Goal: Task Accomplishment & Management: Complete application form

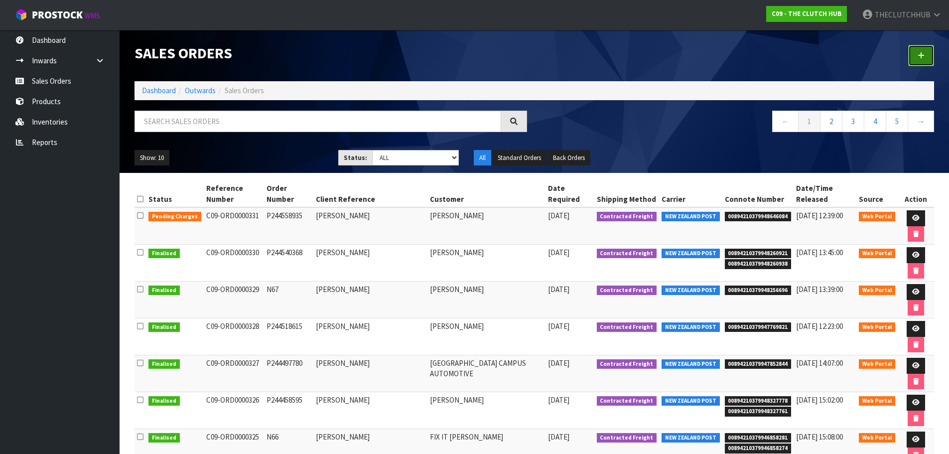
click at [917, 56] on link at bounding box center [921, 55] width 26 height 21
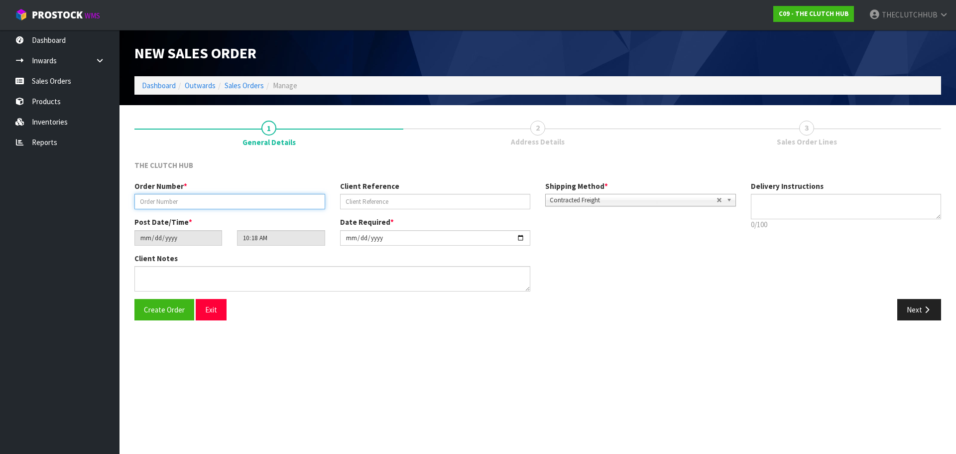
click at [232, 204] on input "text" at bounding box center [230, 201] width 191 height 15
type input "N68"
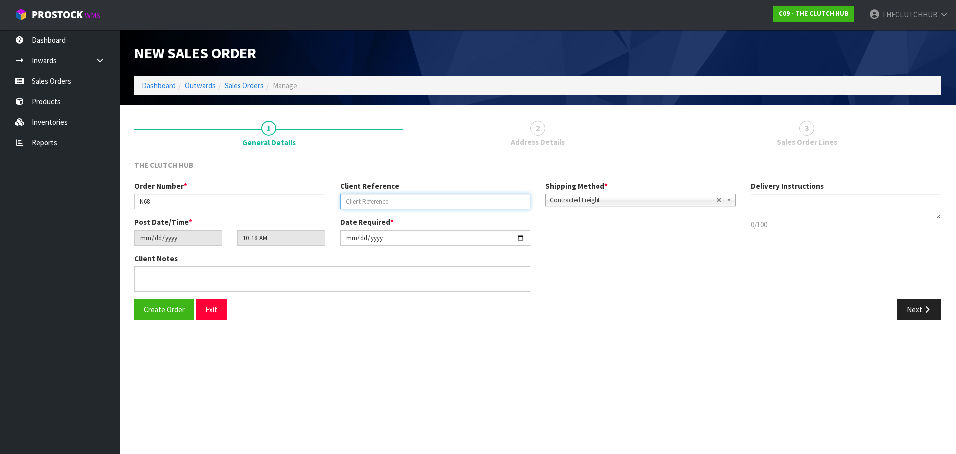
click at [399, 208] on input "text" at bounding box center [435, 201] width 191 height 15
type input "[PERSON_NAME]"
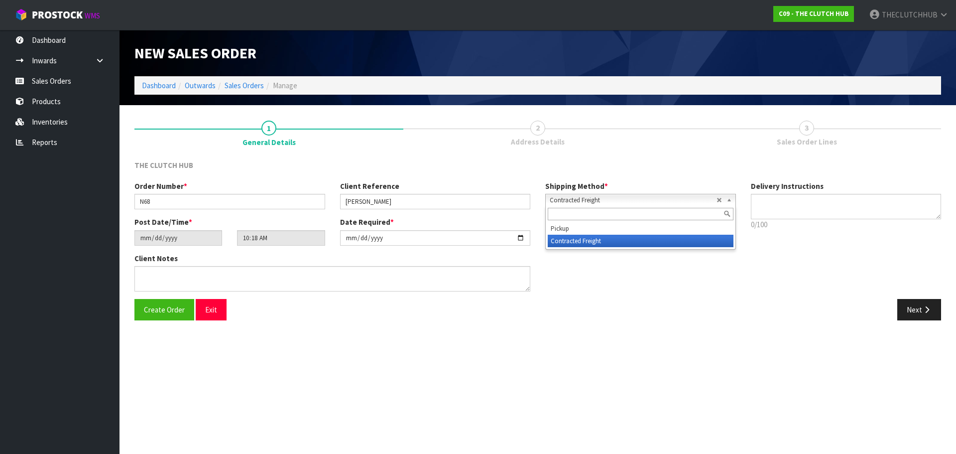
click at [660, 202] on span "Contracted Freight" at bounding box center [633, 200] width 167 height 12
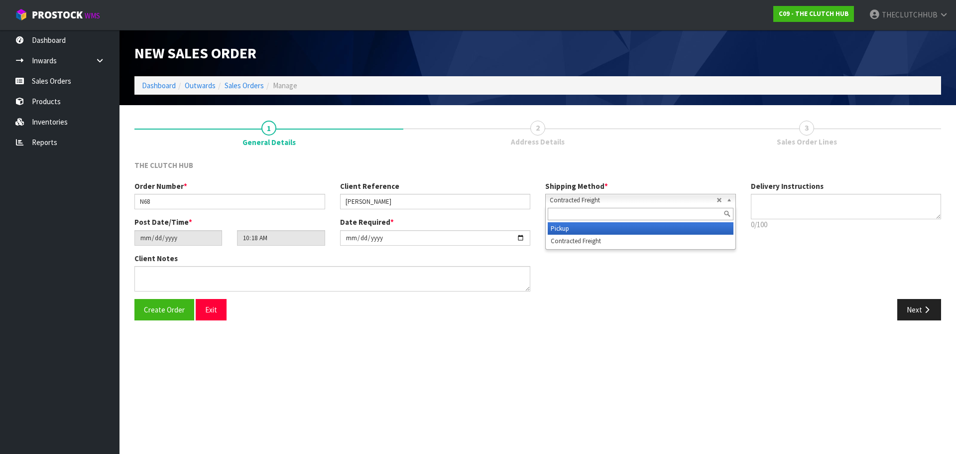
click at [624, 228] on li "Pickup" at bounding box center [641, 228] width 186 height 12
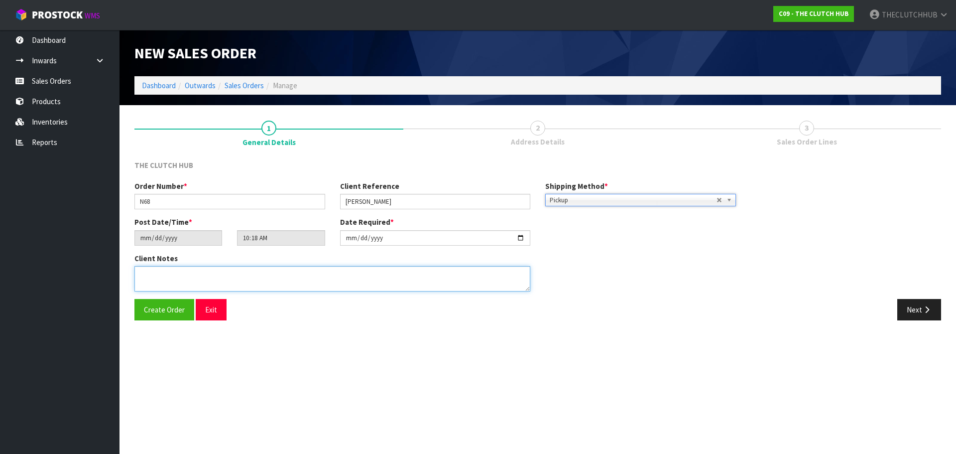
click at [178, 283] on textarea at bounding box center [333, 278] width 396 height 25
type textarea "[PERSON_NAME] BHI 9763 A AND B, PICK UP [DATE]"
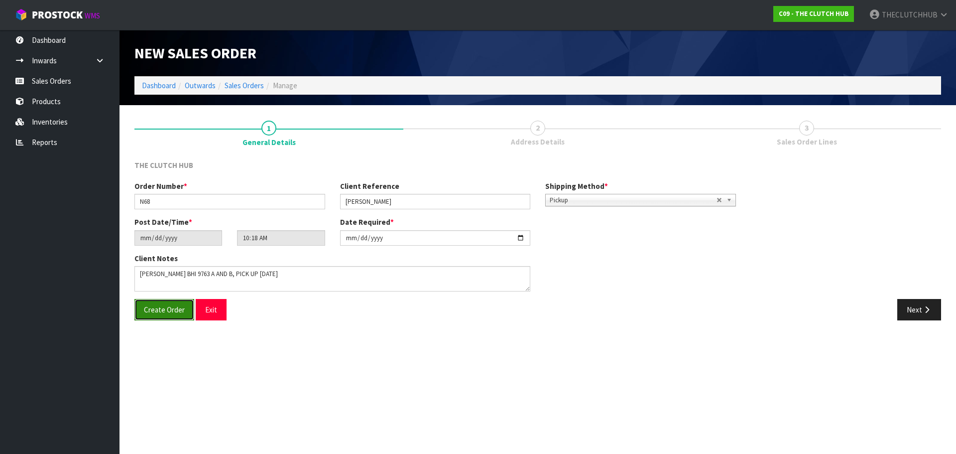
click at [159, 312] on span "Create Order" at bounding box center [164, 309] width 41 height 9
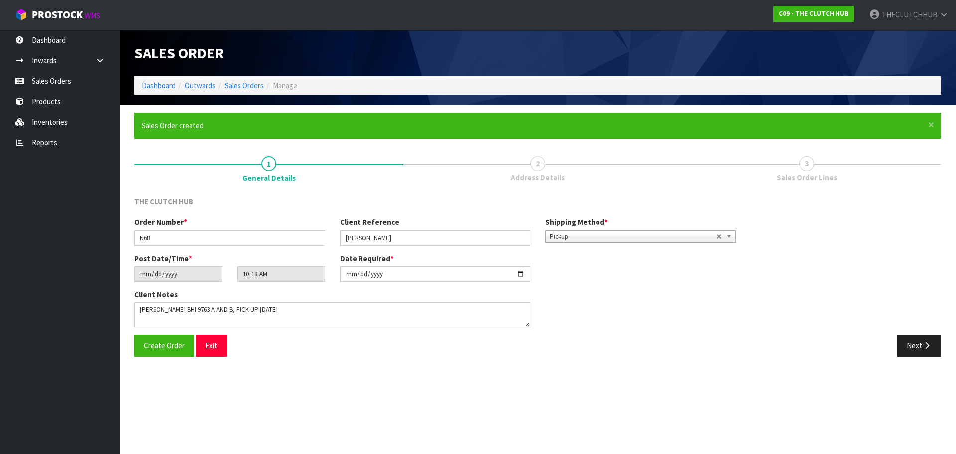
type input "12:18:00.000"
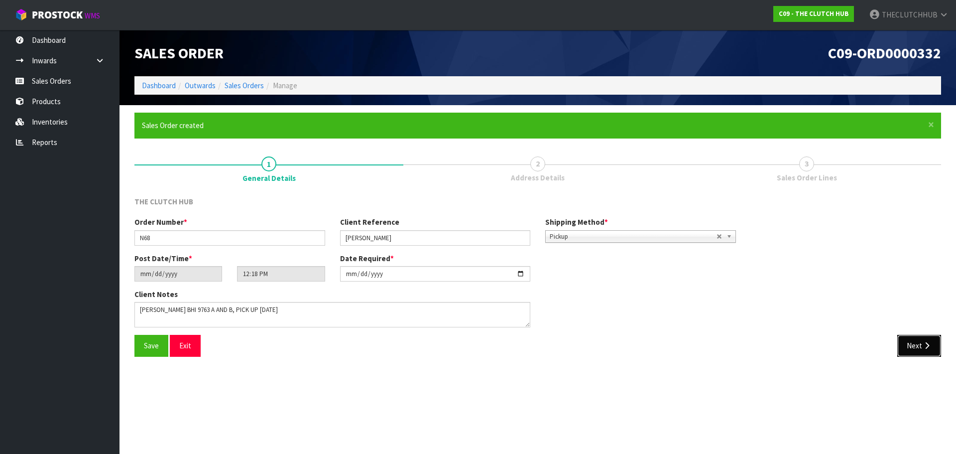
click at [927, 350] on button "Next" at bounding box center [920, 345] width 44 height 21
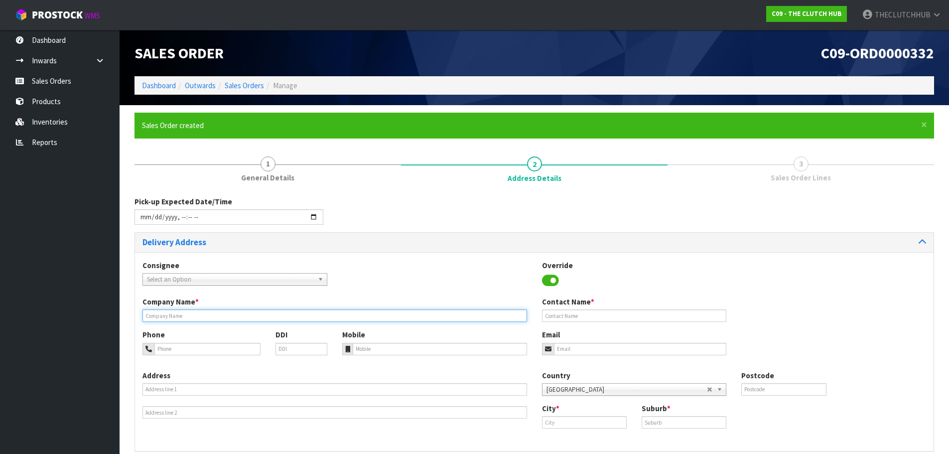
click at [197, 311] on input "text" at bounding box center [334, 315] width 385 height 12
type input "TM AUTOMOTIVE"
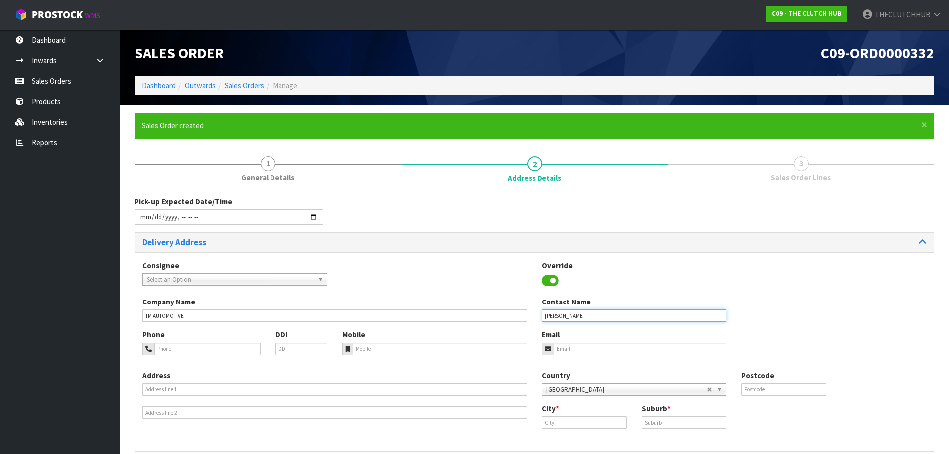
type input "[PERSON_NAME]"
drag, startPoint x: 595, startPoint y: 355, endPoint x: 594, endPoint y: 346, distance: 9.1
paste input "[EMAIL_ADDRESS][DOMAIN_NAME]"
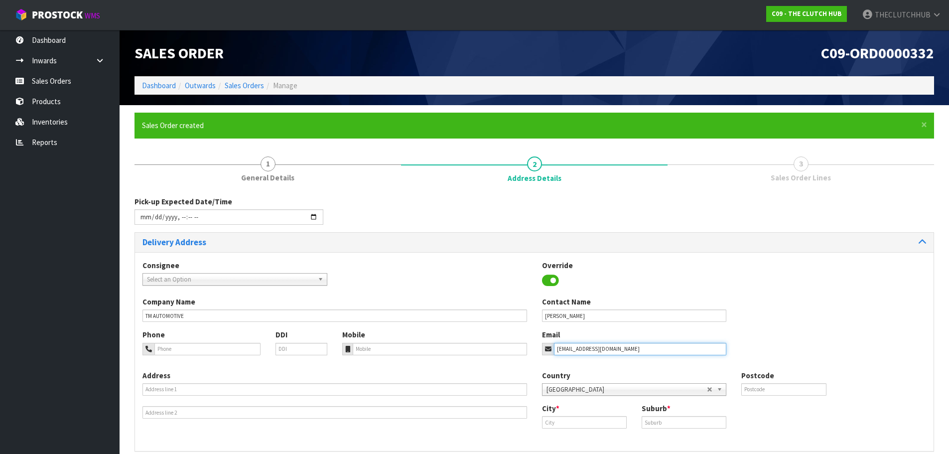
scroll to position [45, 0]
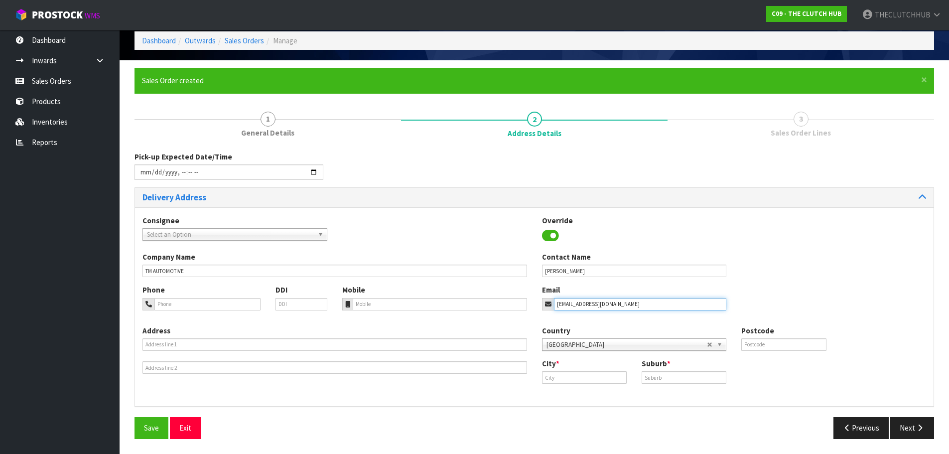
drag, startPoint x: 563, startPoint y: 304, endPoint x: 578, endPoint y: 304, distance: 14.9
click at [564, 304] on input "[EMAIL_ADDRESS][DOMAIN_NAME]" at bounding box center [640, 304] width 173 height 12
type input "[EMAIL_ADDRESS][DOMAIN_NAME]"
click at [395, 307] on input "tel" at bounding box center [440, 304] width 174 height 12
type input "0225902285"
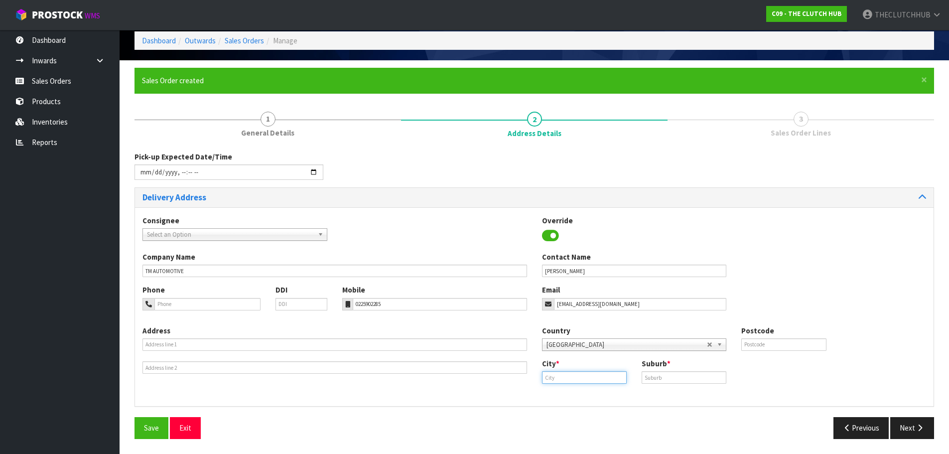
click at [569, 378] on input "text" at bounding box center [584, 377] width 85 height 12
click at [572, 391] on link "Hun tly" at bounding box center [581, 394] width 79 height 13
type input "Huntly"
click at [660, 381] on input "text" at bounding box center [684, 377] width 85 height 12
type input "HUNTLY"
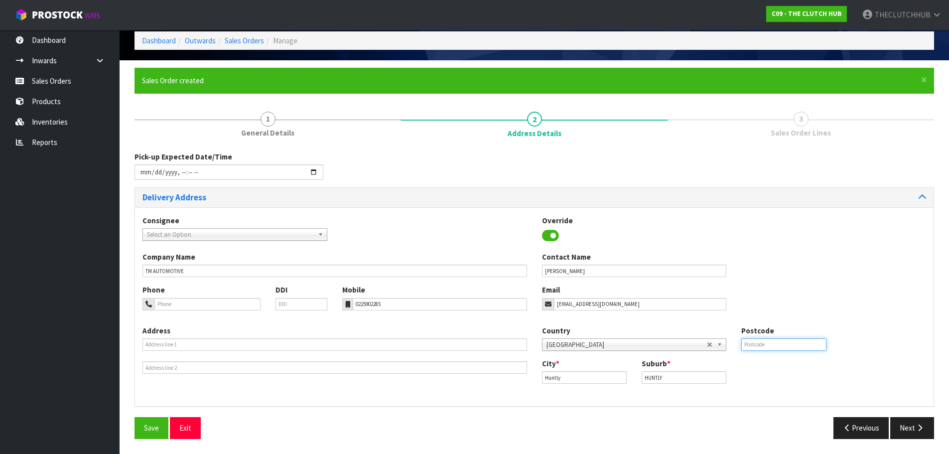
click at [766, 346] on input "text" at bounding box center [783, 344] width 85 height 12
type input "3771"
click at [155, 425] on span "Save" at bounding box center [151, 427] width 15 height 9
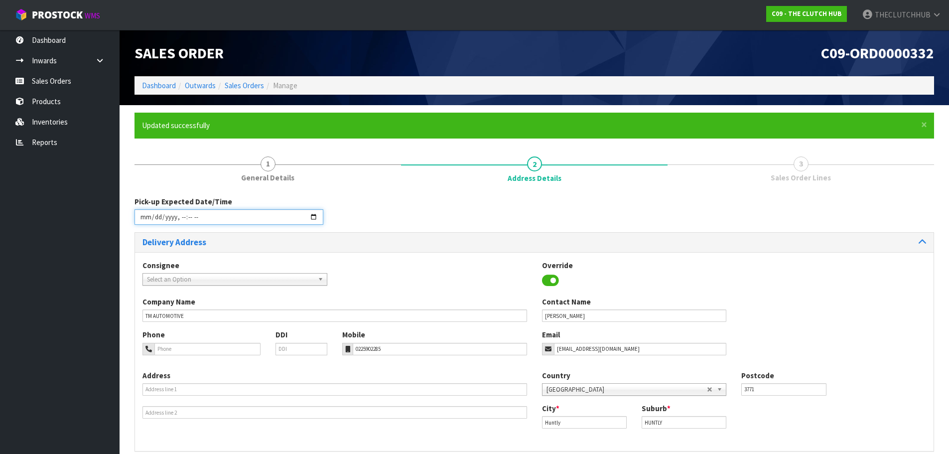
click at [209, 217] on input "datetime-local" at bounding box center [229, 216] width 189 height 15
click at [311, 216] on input "datetime-local" at bounding box center [229, 216] width 189 height 15
click at [436, 247] on div "Delivery Address" at bounding box center [534, 242] width 799 height 19
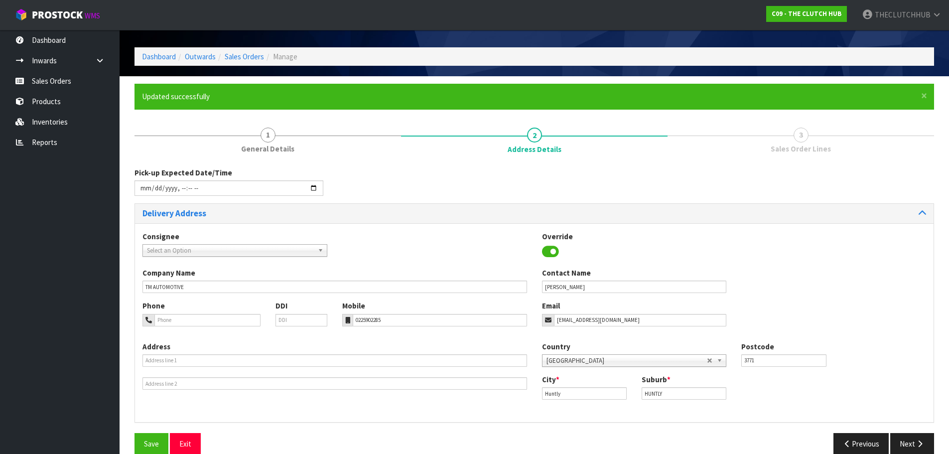
scroll to position [45, 0]
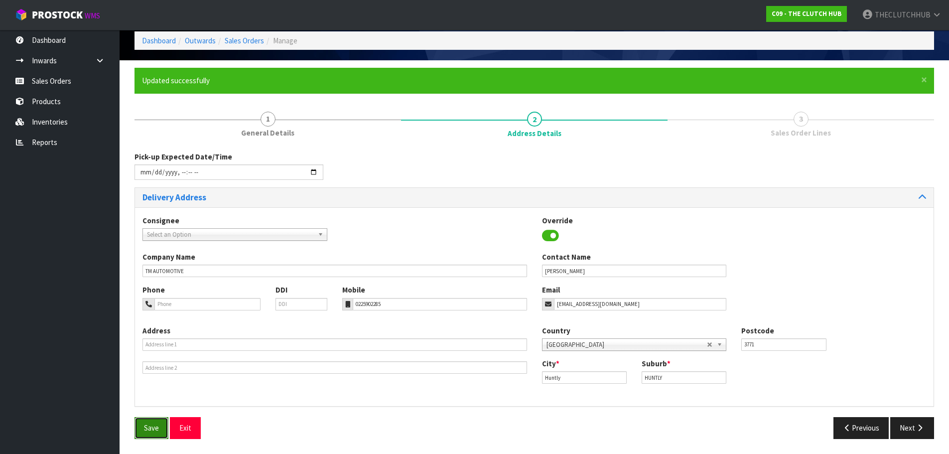
click at [157, 428] on span "Save" at bounding box center [151, 427] width 15 height 9
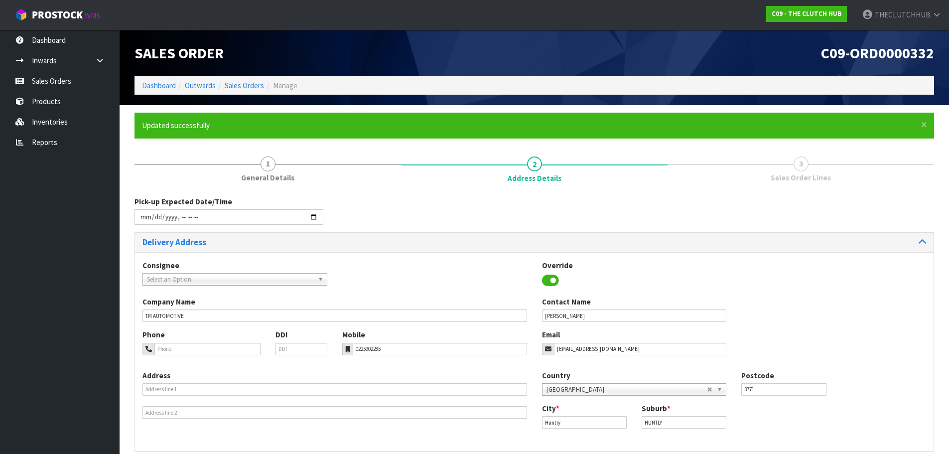
type input "[DATE]T16:20"
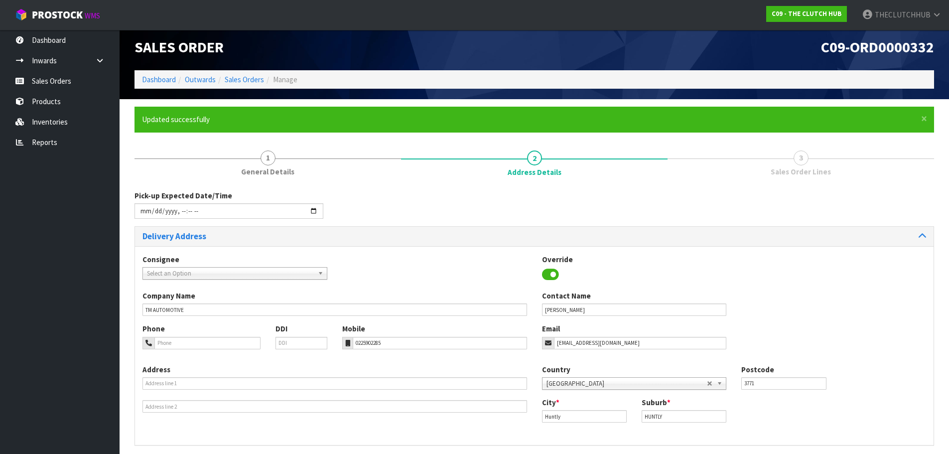
scroll to position [45, 0]
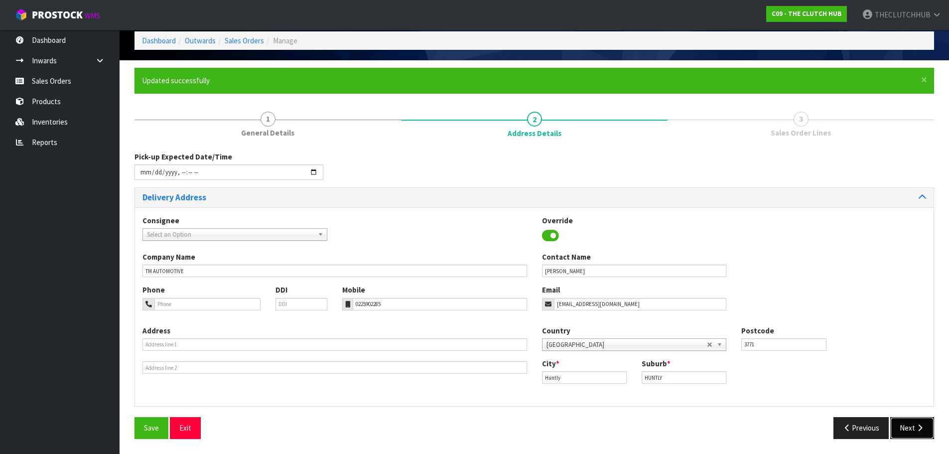
click at [910, 426] on button "Next" at bounding box center [912, 427] width 44 height 21
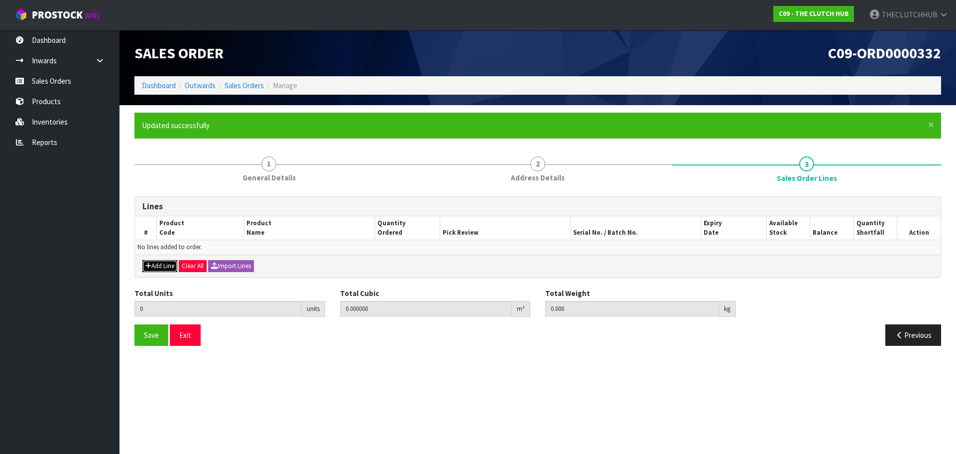
click at [163, 268] on button "Add Line" at bounding box center [159, 266] width 35 height 12
type input "0"
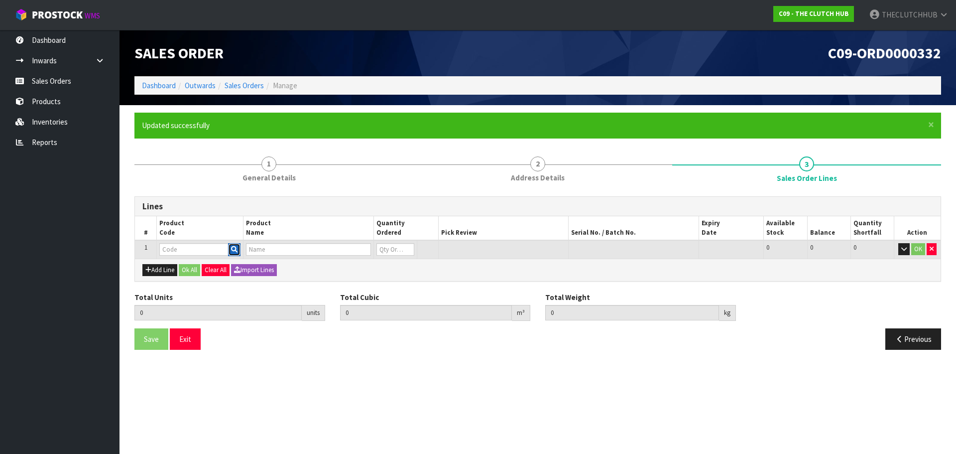
click at [236, 248] on icon "button" at bounding box center [234, 249] width 6 height 6
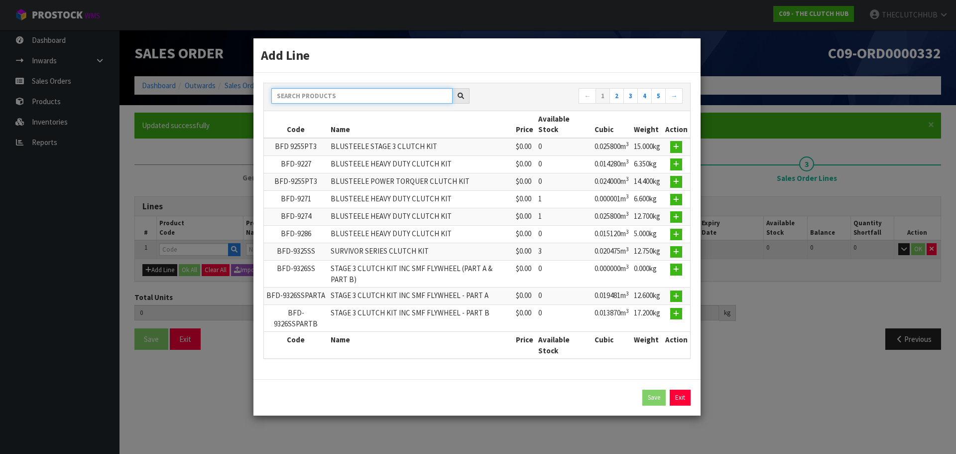
click at [334, 99] on input "text" at bounding box center [361, 95] width 181 height 15
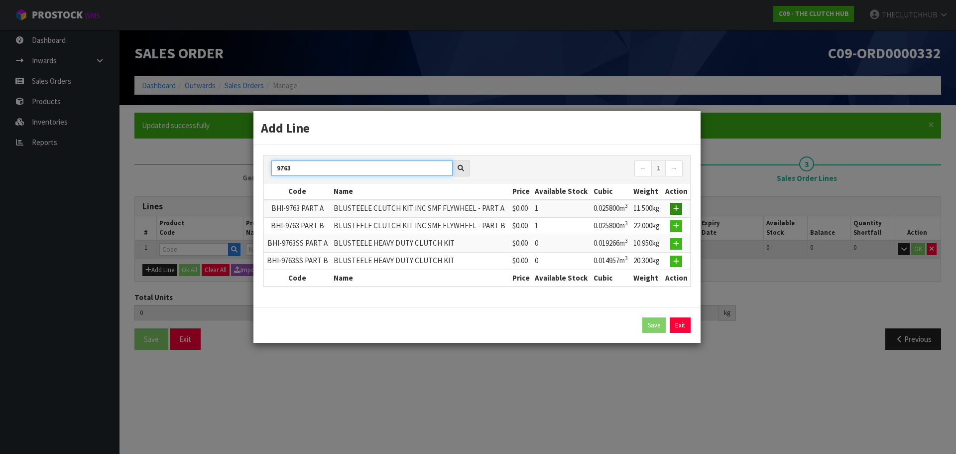
type input "9763"
click at [678, 208] on icon "button" at bounding box center [677, 208] width 6 height 6
type input "0.000000"
type input "0.000"
type input "BHI-9763 PART A"
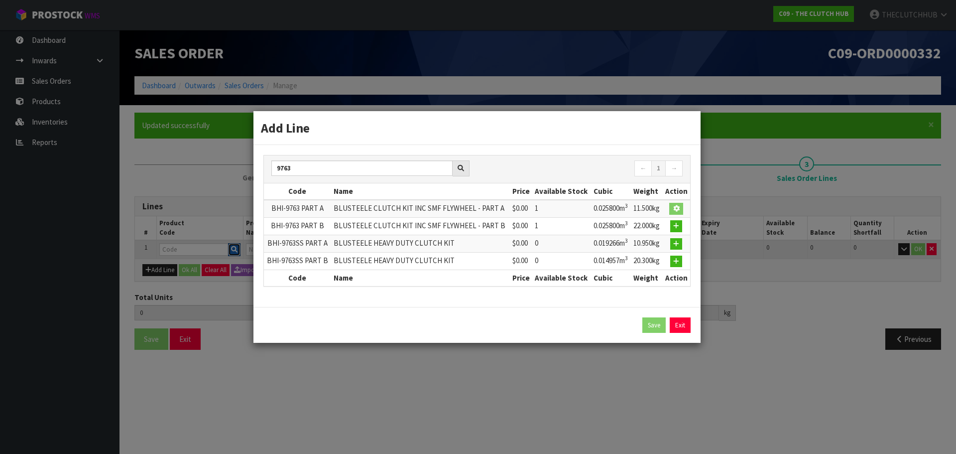
type input "BLUSTEELE CLUTCH KIT INC SMF FLYWHEEL - PART A"
type input "0"
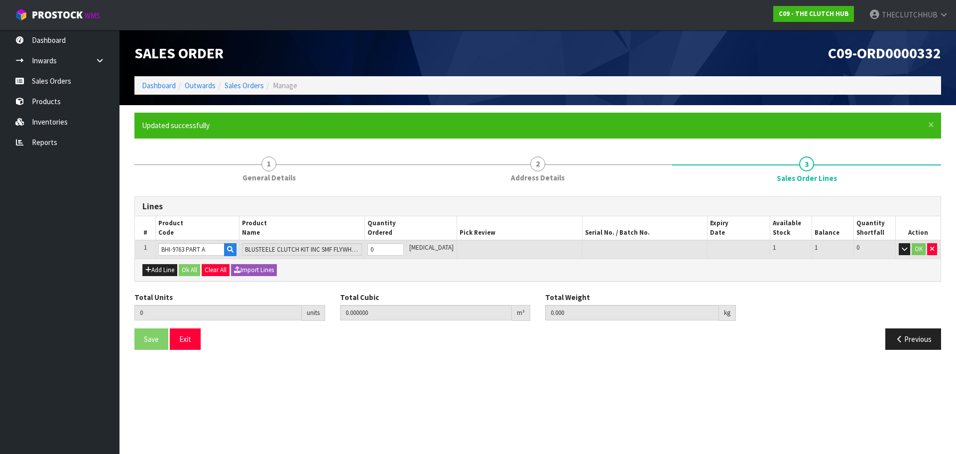
click at [392, 251] on tr "1 BHI-9763 PART A BLUSTEELE CLUTCH KIT INC SMF FLYWHEEL - PART A 0 [MEDICAL_DAT…" at bounding box center [538, 249] width 806 height 18
drag, startPoint x: 392, startPoint y: 251, endPoint x: 376, endPoint y: 251, distance: 15.9
click at [376, 251] on input "0" at bounding box center [386, 249] width 36 height 12
type input "1"
type input "0.0258"
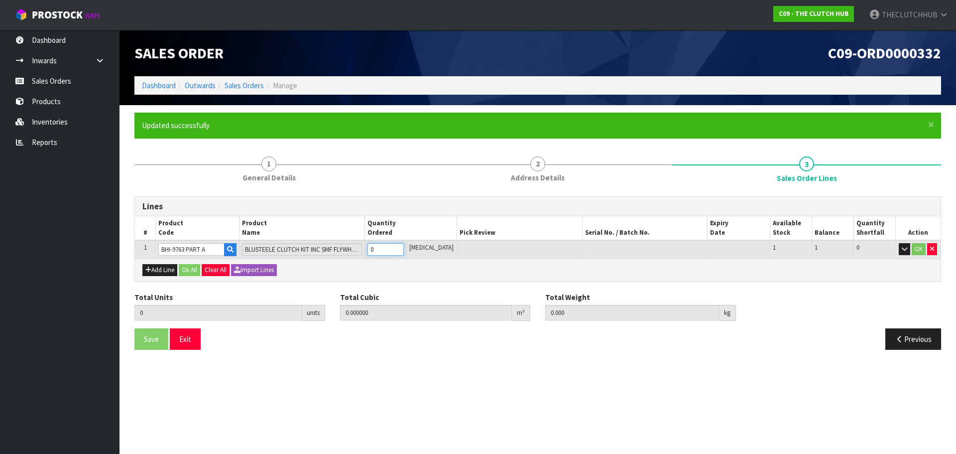
type input "11.5"
type input "1"
click at [915, 251] on button "OK" at bounding box center [919, 249] width 14 height 12
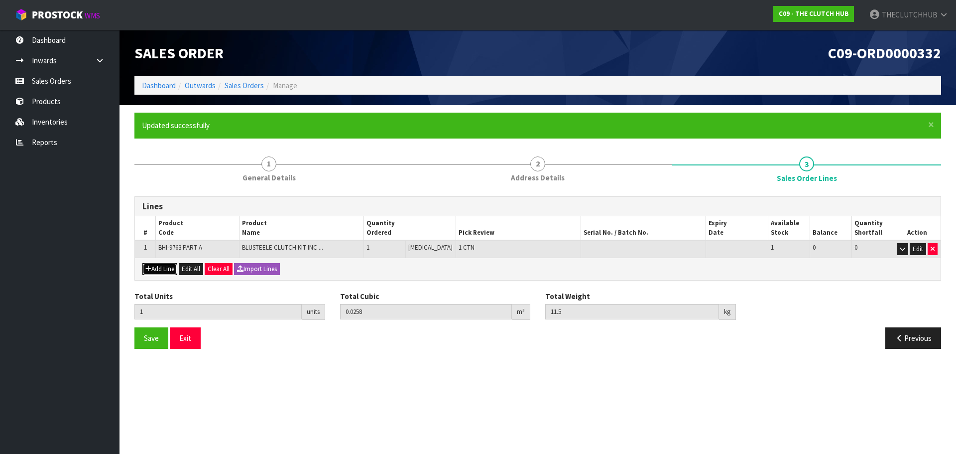
click at [160, 271] on button "Add Line" at bounding box center [159, 269] width 35 height 12
type input "0"
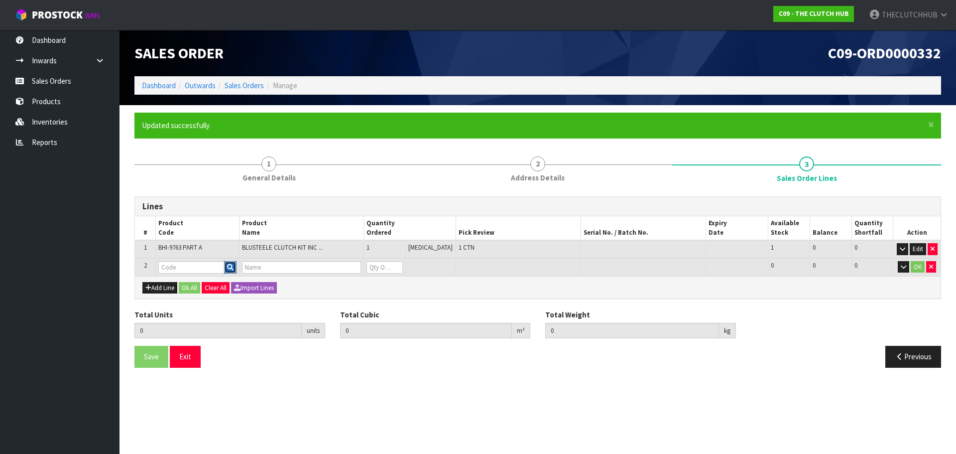
click at [232, 268] on icon "button" at bounding box center [230, 267] width 6 height 6
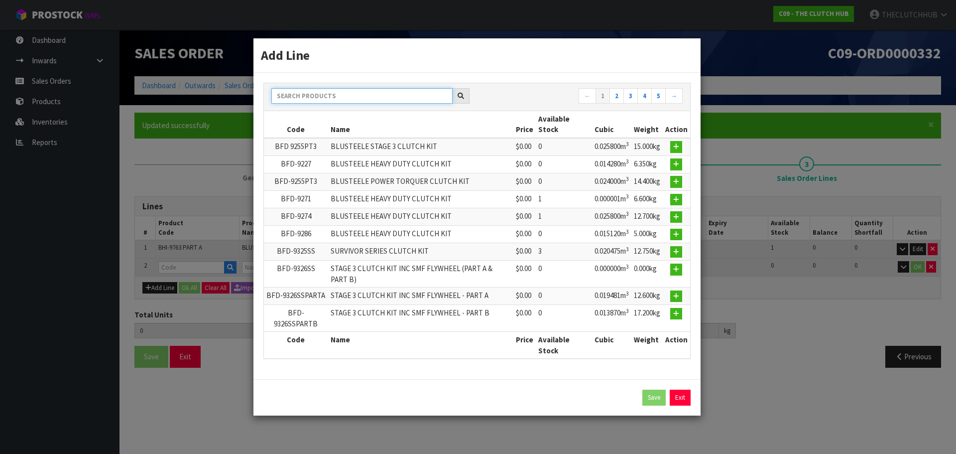
click at [374, 99] on input "text" at bounding box center [361, 95] width 181 height 15
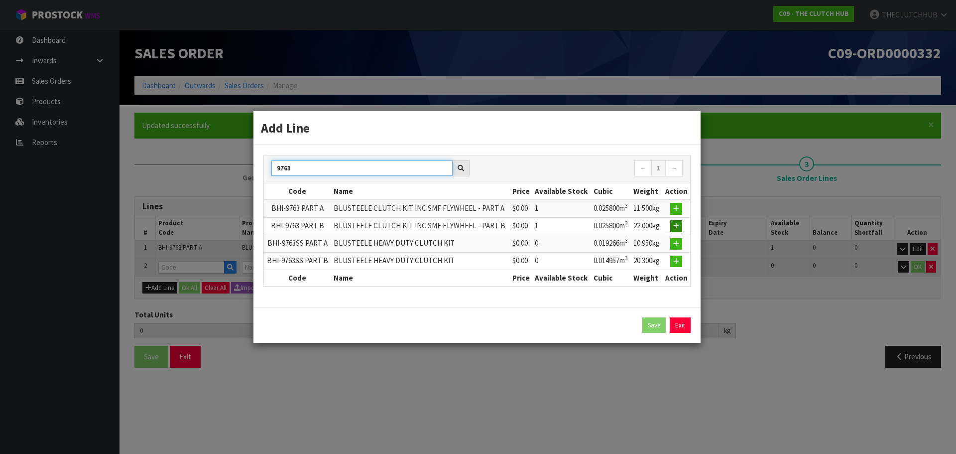
type input "9763"
click at [680, 228] on button "button" at bounding box center [677, 226] width 12 height 12
type input "1"
type input "0.0258"
type input "11.5"
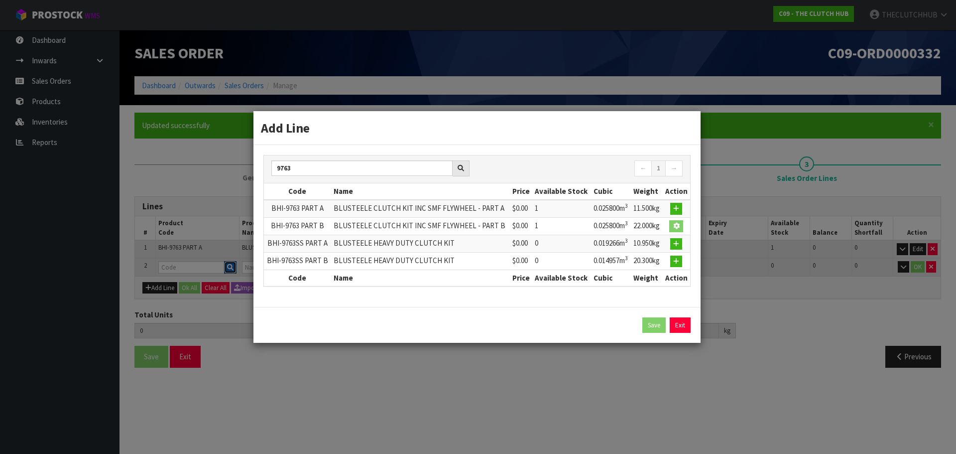
type input "BHI-9763 PART B"
type input "BLUSTEELE CLUTCH KIT INC SMF FLYWHEEL - PART B"
type input "0"
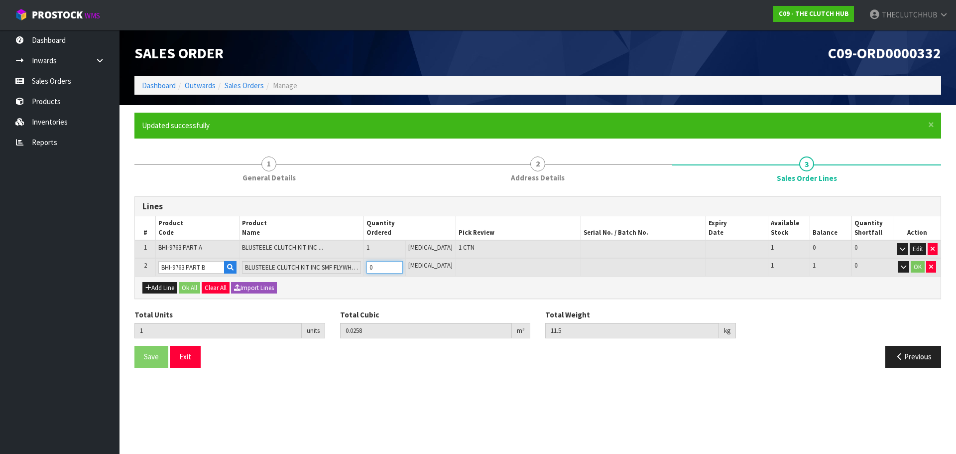
click at [362, 268] on tr "2 BHI-9763 PART B BLUSTEELE CLUTCH KIT INC SMF FLYWHEEL - PART B 0 [MEDICAL_DAT…" at bounding box center [538, 267] width 806 height 18
type input "2"
type input "0.0516"
type input "33.5"
type input "1"
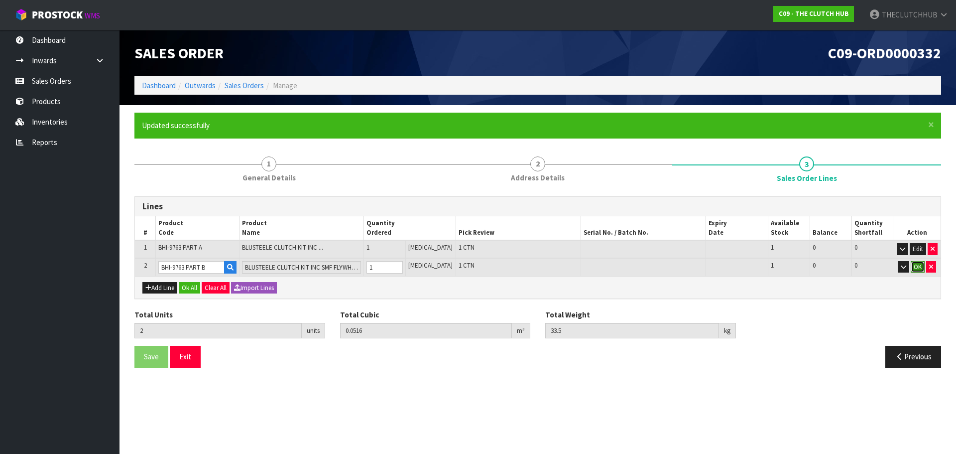
click at [914, 267] on button "OK" at bounding box center [918, 267] width 14 height 12
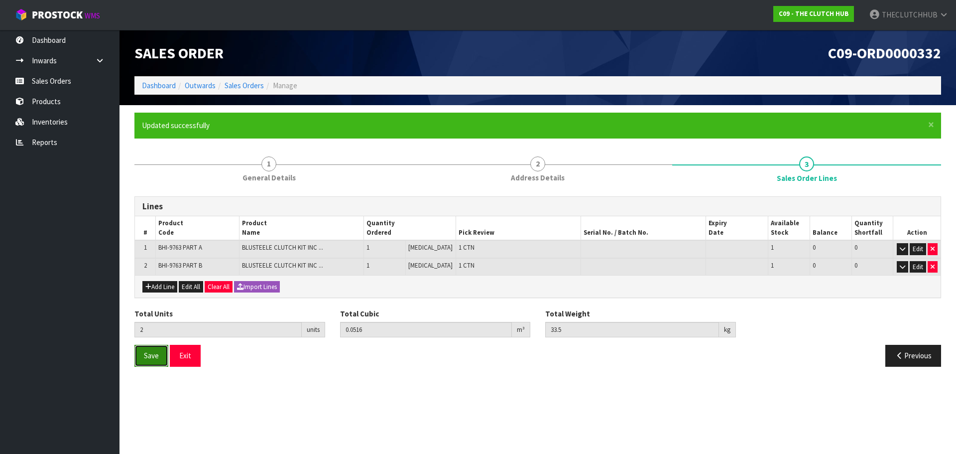
click at [154, 360] on span "Save" at bounding box center [151, 355] width 15 height 9
click at [194, 361] on button "Exit" at bounding box center [185, 355] width 31 height 21
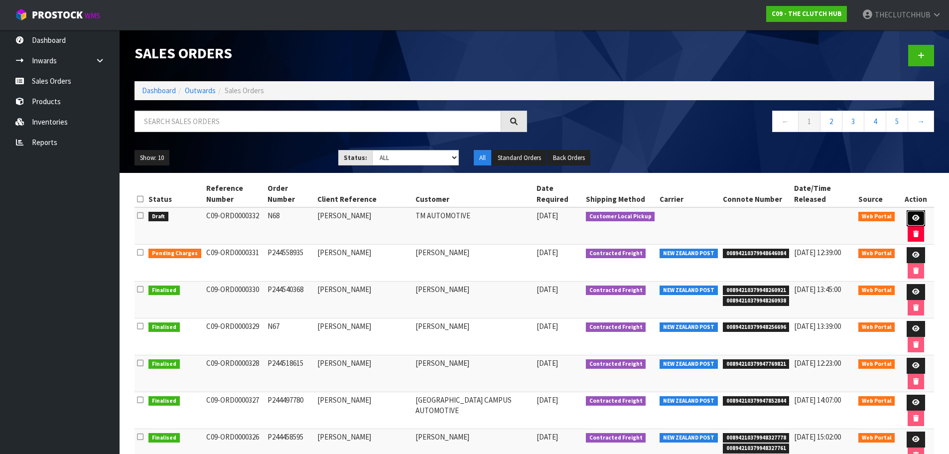
click at [912, 215] on icon at bounding box center [915, 218] width 7 height 6
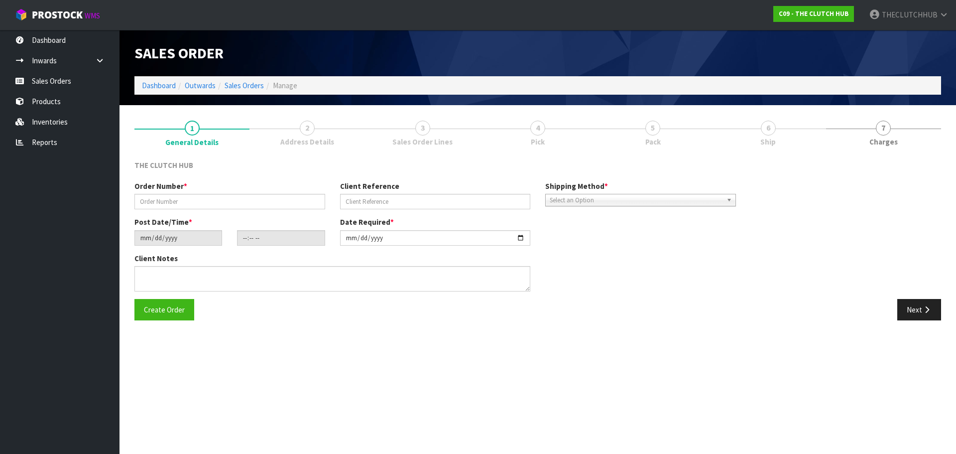
type input "N68"
type input "[PERSON_NAME]"
type input "[DATE]"
type input "18:18:00.000"
type input "[DATE]"
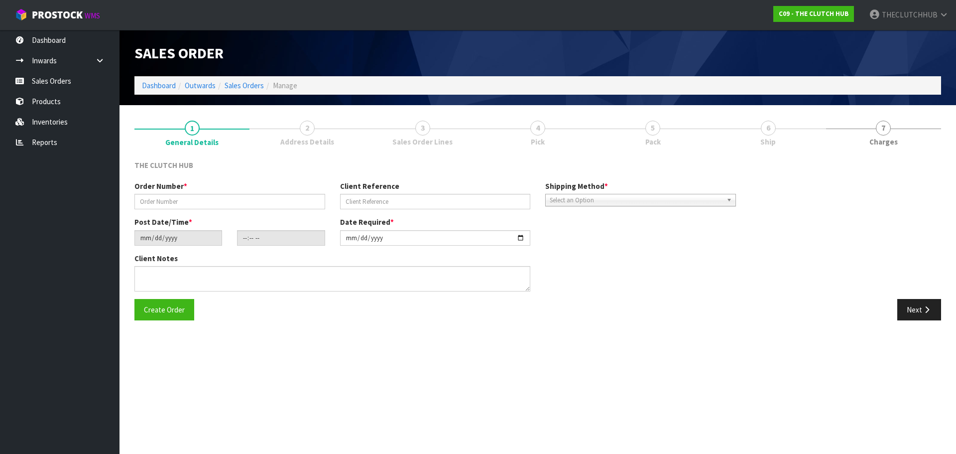
type textarea "[PERSON_NAME] BHI 9763 A AND B, PICK UP [DATE]"
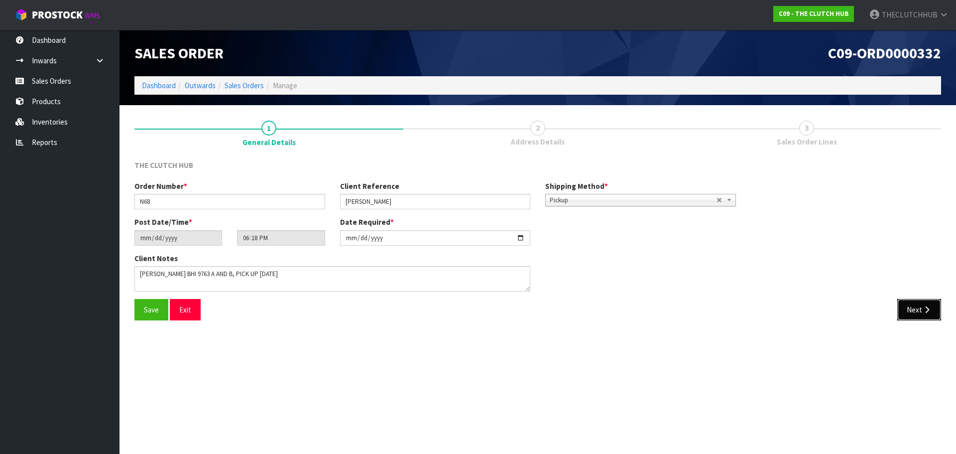
click at [911, 308] on button "Next" at bounding box center [920, 309] width 44 height 21
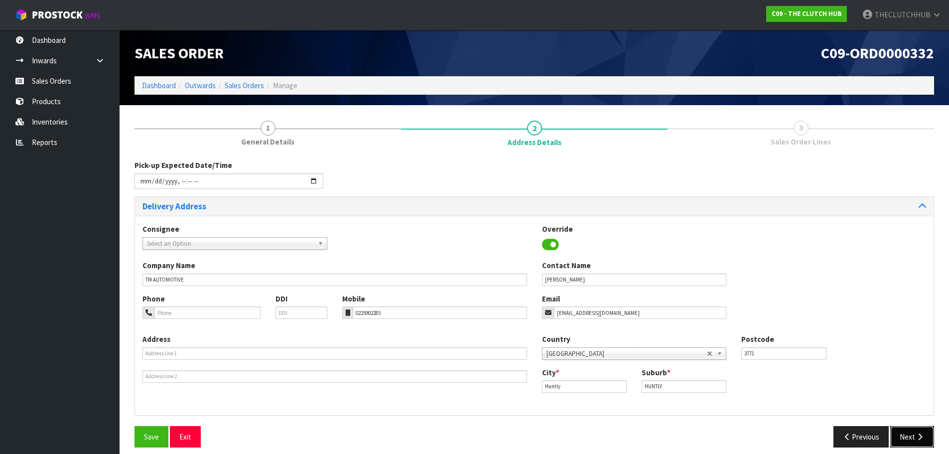
click at [913, 442] on button "Next" at bounding box center [912, 436] width 44 height 21
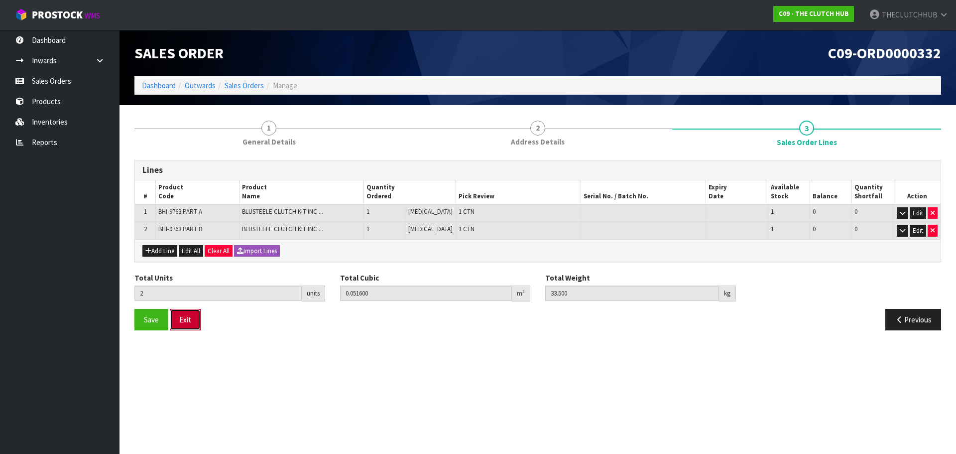
click at [184, 314] on button "Exit" at bounding box center [185, 319] width 31 height 21
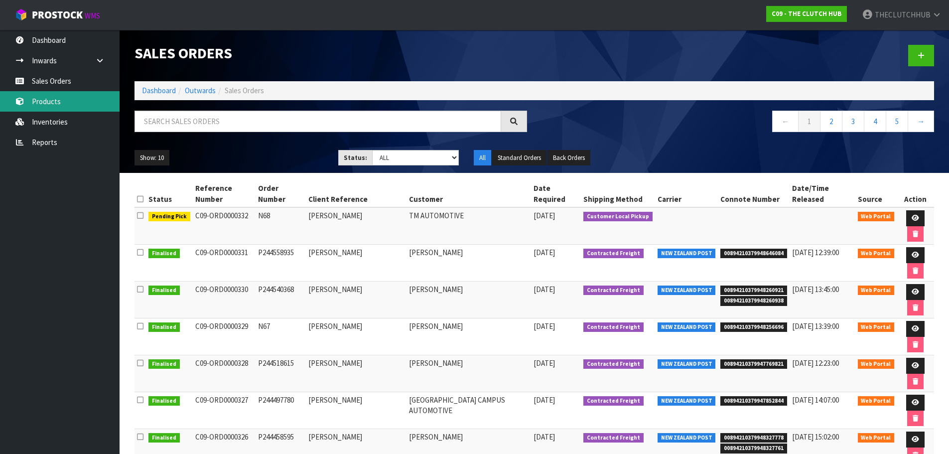
click at [60, 101] on link "Products" at bounding box center [60, 101] width 120 height 20
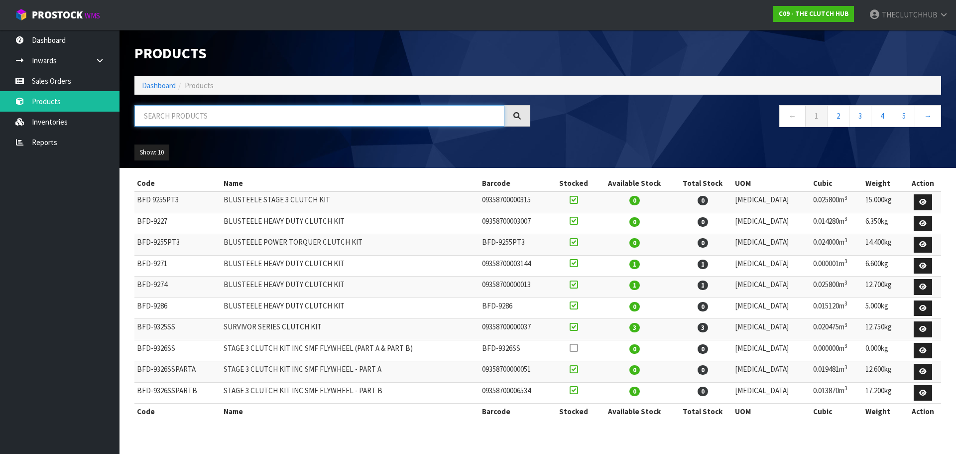
click at [215, 114] on input "text" at bounding box center [320, 115] width 370 height 21
type input "9390"
